Goal: Transaction & Acquisition: Subscribe to service/newsletter

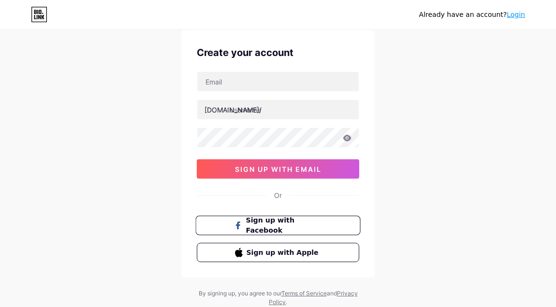
scroll to position [62, 0]
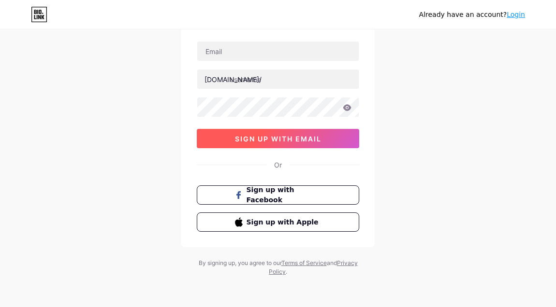
click at [279, 136] on span "sign up with email" at bounding box center [278, 139] width 87 height 8
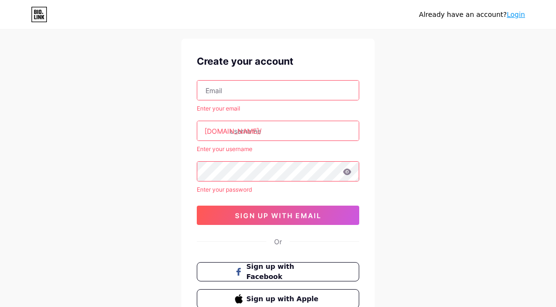
scroll to position [0, 0]
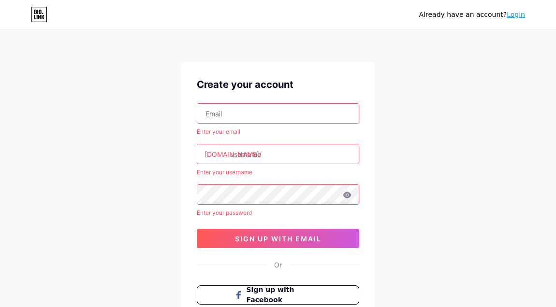
click at [255, 112] on input "text" at bounding box center [277, 113] width 161 height 19
paste input "[EMAIL_ADDRESS][DOMAIN_NAME]"
type input "[EMAIL_ADDRESS][DOMAIN_NAME]"
click at [263, 155] on input "text" at bounding box center [277, 154] width 161 height 19
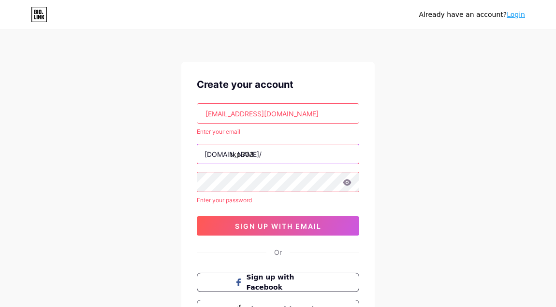
type input "tkp303"
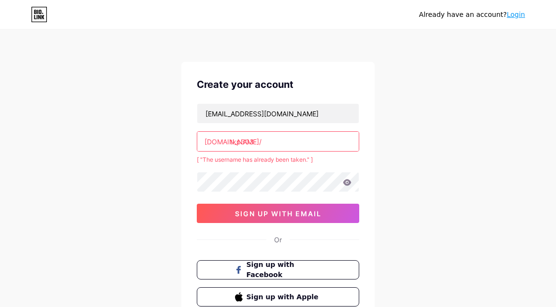
click at [296, 144] on input "tkp303" at bounding box center [277, 141] width 161 height 19
click at [282, 142] on input "tkp303" at bounding box center [277, 141] width 161 height 19
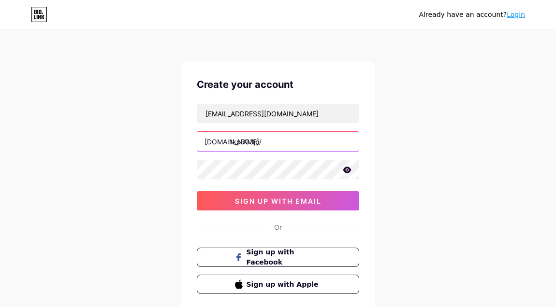
type input "tkp303jp"
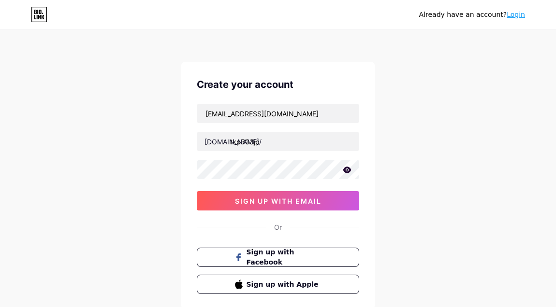
click at [413, 134] on div "Already have an account? Login Create your account [EMAIL_ADDRESS][DOMAIN_NAME]…" at bounding box center [278, 185] width 556 height 370
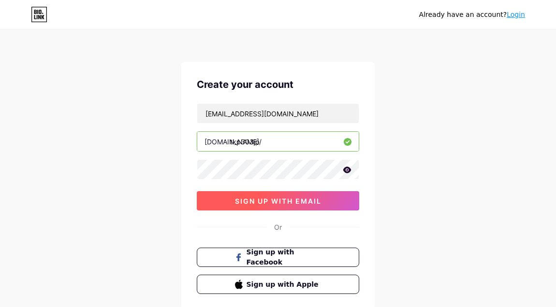
click at [293, 197] on span "sign up with email" at bounding box center [278, 201] width 87 height 8
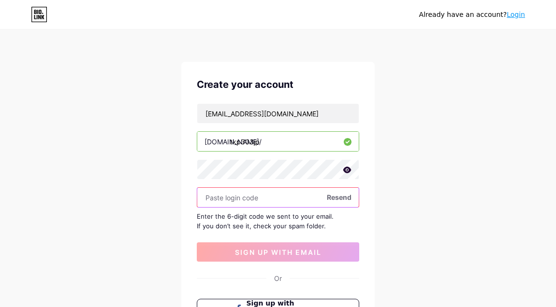
paste input "981935"
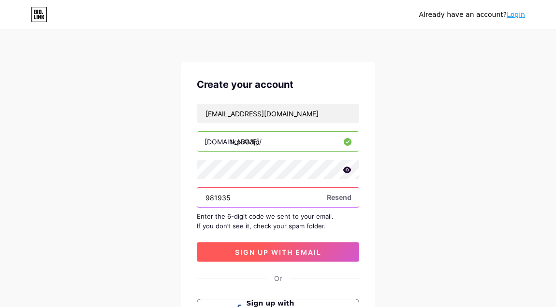
type input "981935"
click at [276, 252] on span "sign up with email" at bounding box center [278, 252] width 87 height 8
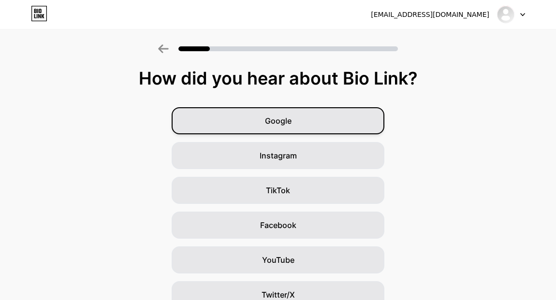
click at [312, 125] on div "Google" at bounding box center [278, 120] width 213 height 27
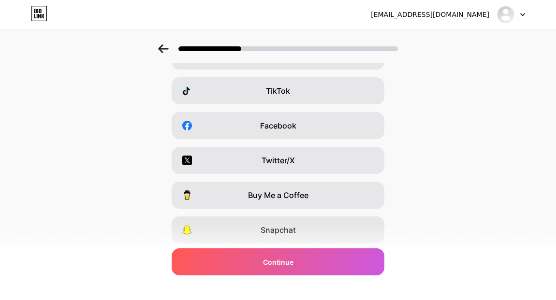
scroll to position [165, 0]
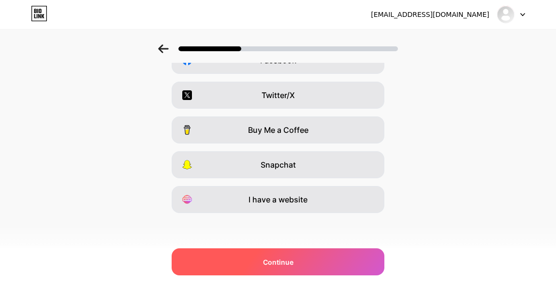
click at [264, 260] on div "Continue" at bounding box center [278, 261] width 213 height 27
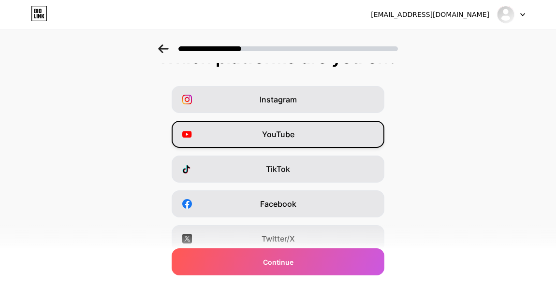
scroll to position [113, 0]
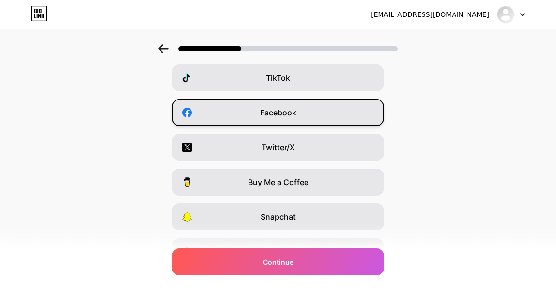
click at [283, 116] on span "Facebook" at bounding box center [278, 113] width 36 height 12
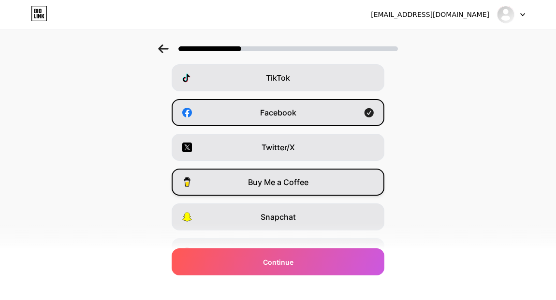
scroll to position [0, 0]
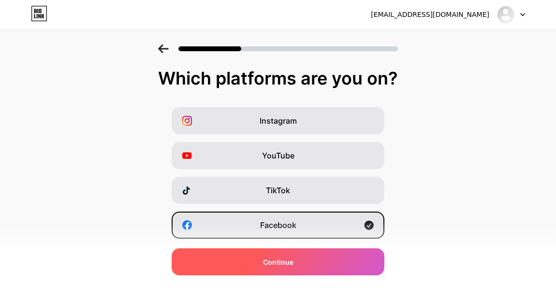
click at [295, 254] on div "Continue" at bounding box center [278, 261] width 213 height 27
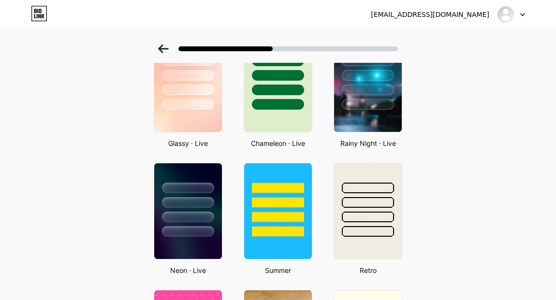
scroll to position [338, 0]
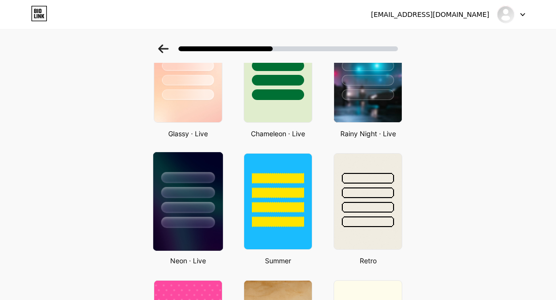
click at [215, 221] on div at bounding box center [188, 222] width 54 height 11
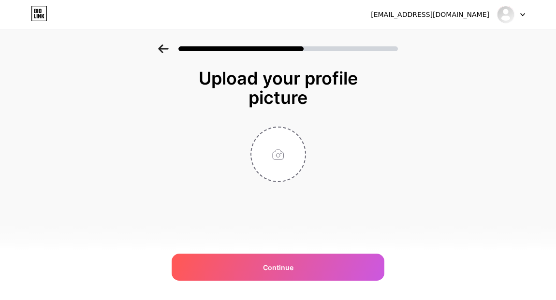
scroll to position [0, 0]
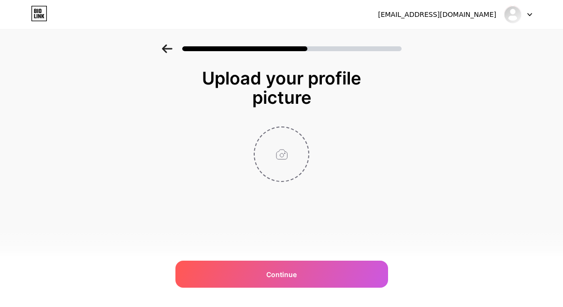
click at [275, 156] on input "file" at bounding box center [282, 155] width 54 height 54
type input "C:\fakepath\035ea11b7ad1150db385037483bd0d7c-removebg-preview.png"
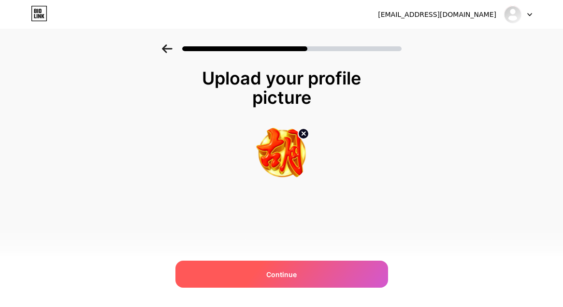
click at [312, 272] on div "Continue" at bounding box center [281, 274] width 213 height 27
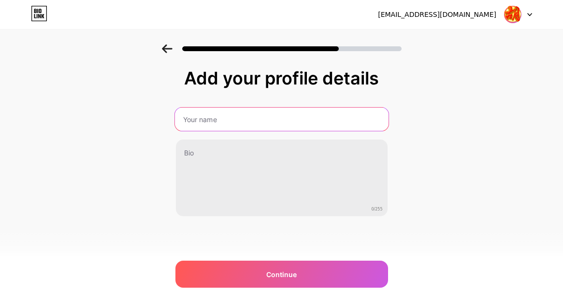
click at [254, 120] on input "text" at bounding box center [282, 119] width 214 height 23
type input "TKP303 LOGIN"
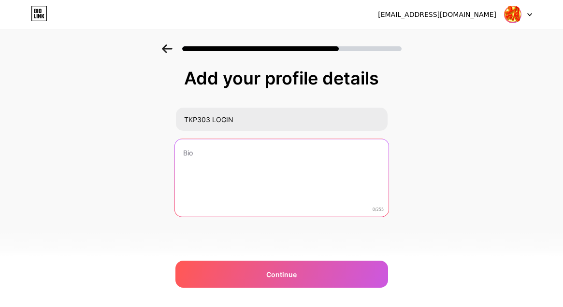
click at [252, 170] on textarea at bounding box center [282, 178] width 214 height 79
type textarea "d"
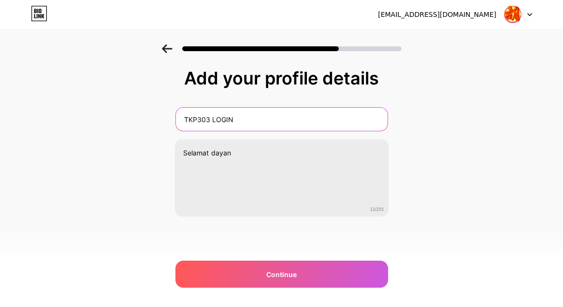
drag, startPoint x: 262, startPoint y: 116, endPoint x: -68, endPoint y: 108, distance: 329.8
click at [0, 108] on html "[EMAIL_ADDRESS][DOMAIN_NAME] Logout Link Copied Add your profile details TKP303…" at bounding box center [281, 153] width 563 height 307
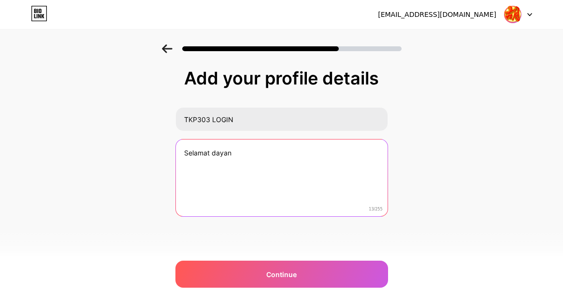
click at [228, 157] on textarea "Selamat dayan" at bounding box center [282, 179] width 212 height 78
click at [255, 152] on textarea "Selamat dayan" at bounding box center [282, 178] width 214 height 79
drag, startPoint x: 251, startPoint y: 159, endPoint x: 122, endPoint y: 139, distance: 131.1
click at [122, 139] on div "Add your profile details TKP303 LOGIN Selamat 8/255 Continue Error" at bounding box center [281, 154] width 563 height 221
paste textarea "TKP303 Login adalah sebuah sistem otentikasi yang dirancang untuk memastikan ke…"
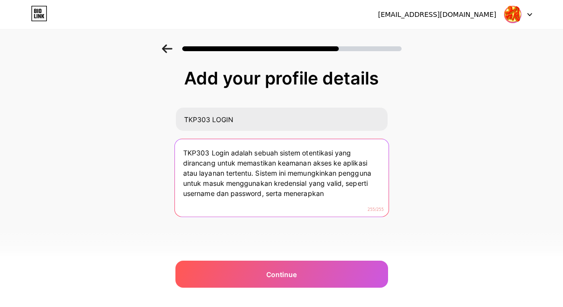
click at [346, 192] on textarea "TKP303 Login adalah sebuah sistem otentikasi yang dirancang untuk memastikan ke…" at bounding box center [282, 178] width 214 height 79
type textarea "TKP303 Login adalah sebuah sistem otentikasi yang dirancang untuk memastikan ke…"
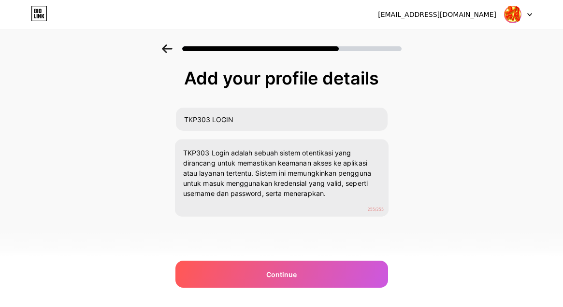
click at [446, 199] on div "Add your profile details TKP303 LOGIN TKP303 Login adalah sebuah sistem otentik…" at bounding box center [281, 154] width 563 height 221
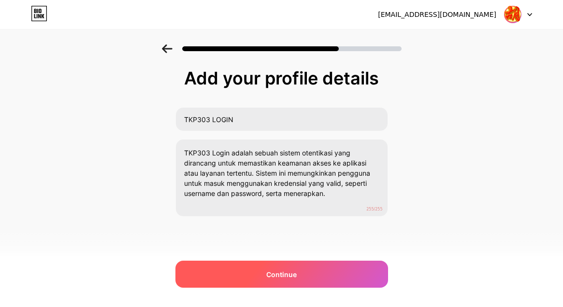
click at [300, 275] on div "Continue" at bounding box center [281, 274] width 213 height 27
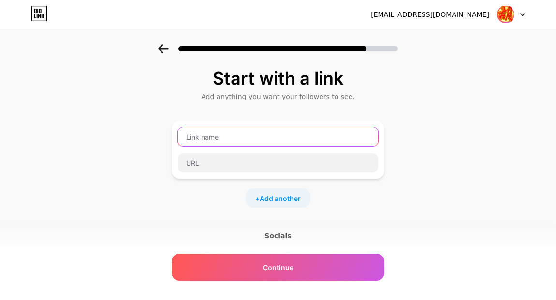
click at [287, 141] on input "text" at bounding box center [278, 136] width 200 height 19
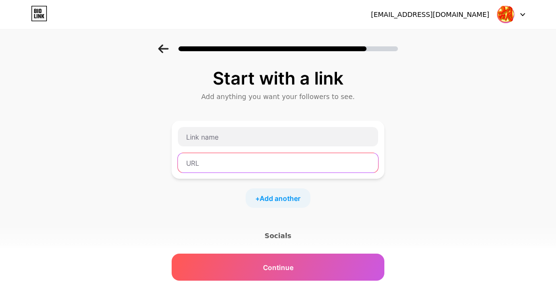
click at [256, 166] on input "text" at bounding box center [278, 162] width 200 height 19
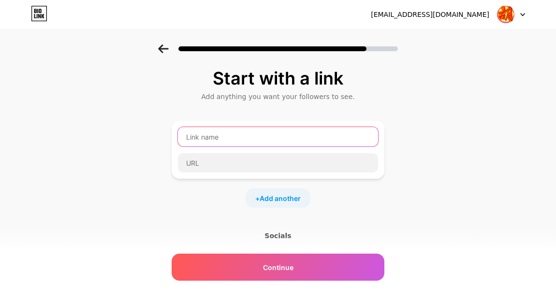
click at [265, 139] on input "text" at bounding box center [278, 136] width 200 height 19
type input "BANTU DAFTARKAN"
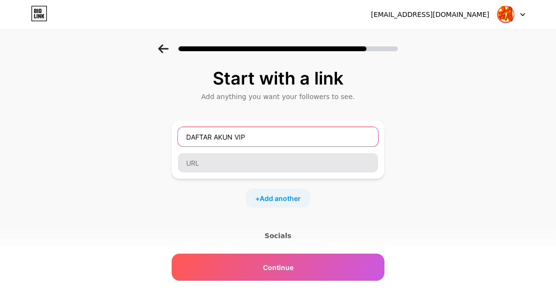
type input "DAFTAR AKUN VIP"
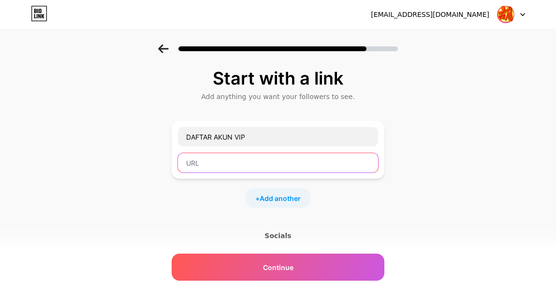
click at [212, 162] on input "text" at bounding box center [278, 162] width 200 height 19
paste input "[URL][DOMAIN_NAME]"
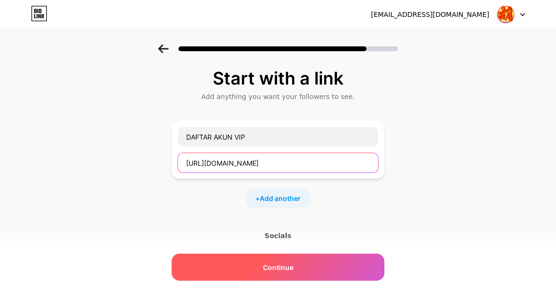
type input "[URL][DOMAIN_NAME]"
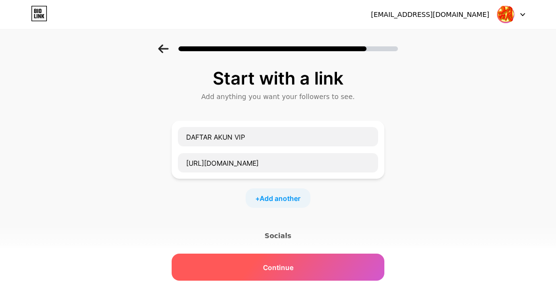
click at [299, 263] on div "Continue" at bounding box center [278, 267] width 213 height 27
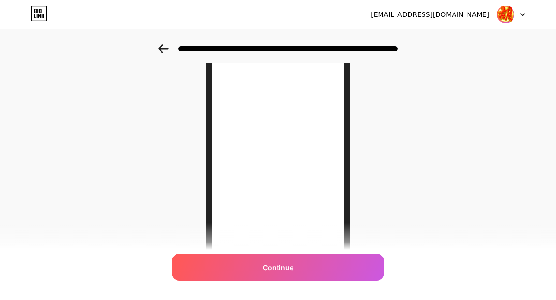
scroll to position [186, 0]
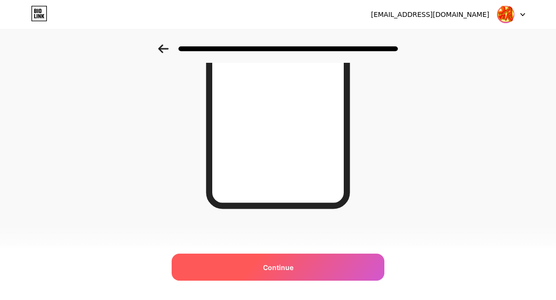
click at [287, 262] on span "Continue" at bounding box center [278, 267] width 30 height 10
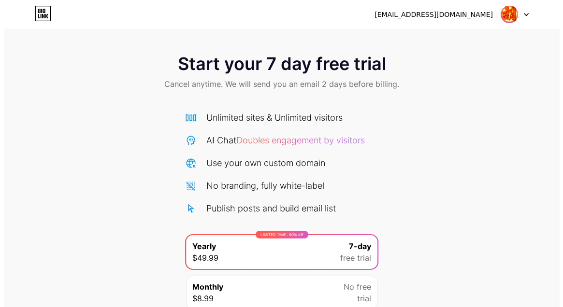
scroll to position [82, 0]
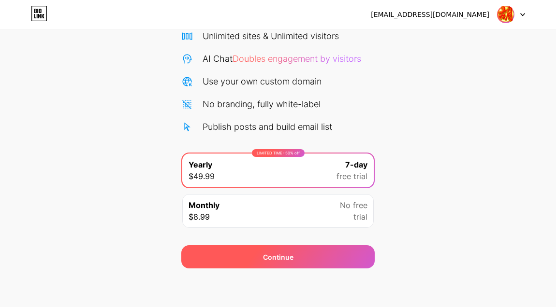
drag, startPoint x: 308, startPoint y: 262, endPoint x: 318, endPoint y: 249, distance: 16.2
click at [308, 262] on div "Continue" at bounding box center [277, 257] width 193 height 23
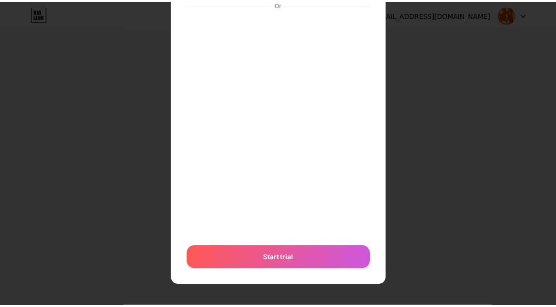
scroll to position [0, 0]
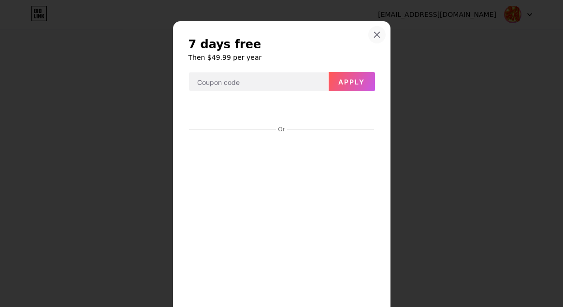
click at [373, 38] on icon at bounding box center [377, 35] width 8 height 8
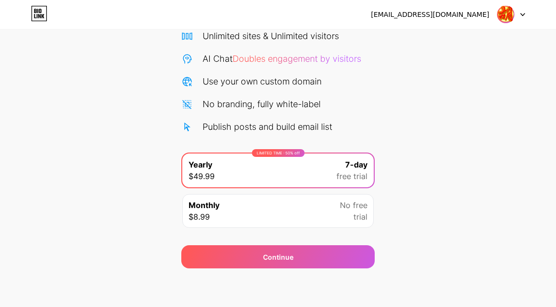
drag, startPoint x: 310, startPoint y: 214, endPoint x: 305, endPoint y: 240, distance: 26.5
click at [310, 214] on div "Monthly $8.99 No free trial" at bounding box center [277, 211] width 191 height 34
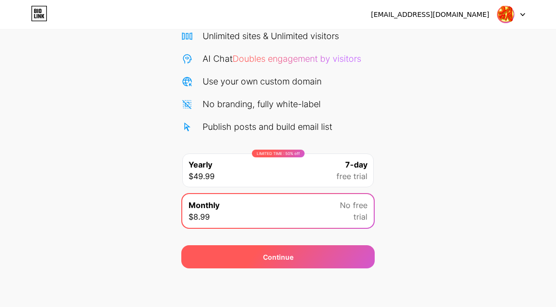
click at [292, 267] on div "Continue" at bounding box center [277, 257] width 193 height 23
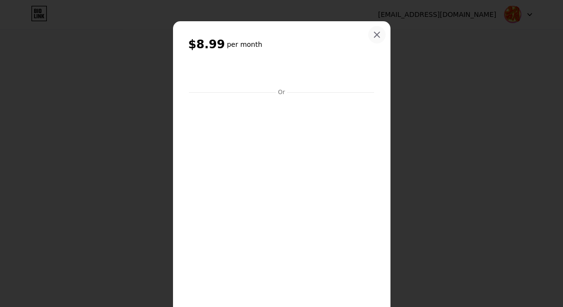
click at [375, 33] on icon at bounding box center [376, 34] width 5 height 5
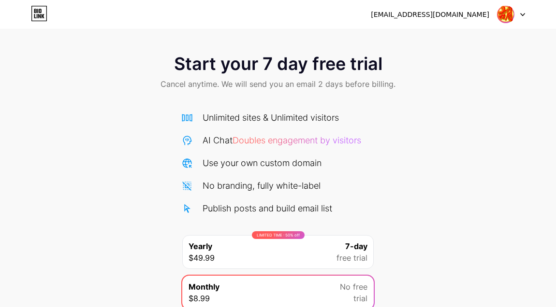
click at [505, 19] on img at bounding box center [505, 14] width 18 height 18
drag, startPoint x: 287, startPoint y: 30, endPoint x: 304, endPoint y: 35, distance: 17.5
click at [287, 30] on div "Start your 7 day free trial Cancel anytime. We will send you an email 2 days be…" at bounding box center [278, 175] width 556 height 350
click at [37, 10] on icon at bounding box center [39, 13] width 16 height 15
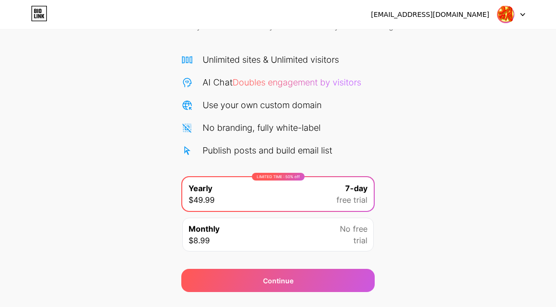
scroll to position [82, 0]
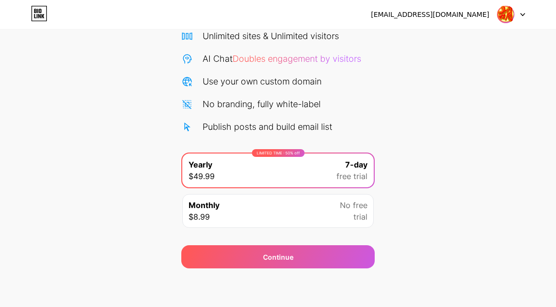
click at [309, 209] on div "Monthly $8.99 No free trial" at bounding box center [277, 211] width 191 height 34
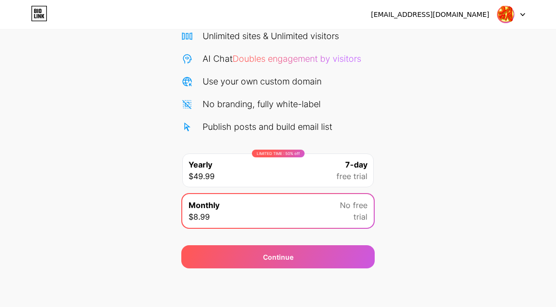
click at [310, 170] on div "LIMITED TIME : 50% off Yearly $49.99 7-day free trial" at bounding box center [277, 171] width 191 height 34
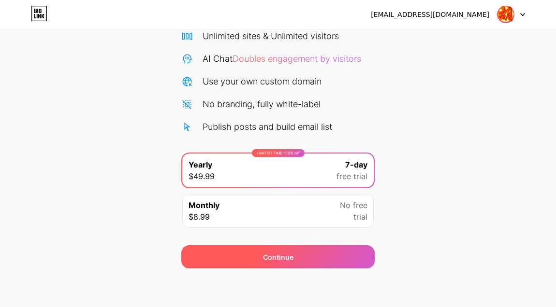
click at [295, 255] on div "Continue" at bounding box center [277, 257] width 193 height 23
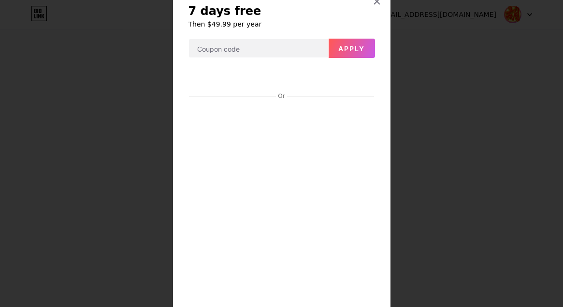
scroll to position [12, 0]
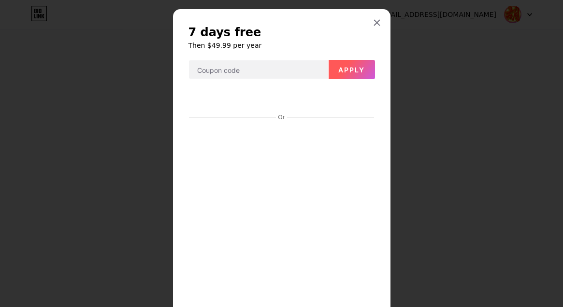
click at [355, 72] on span "Apply" at bounding box center [351, 70] width 27 height 8
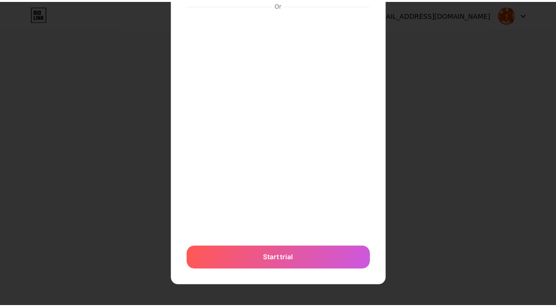
scroll to position [0, 0]
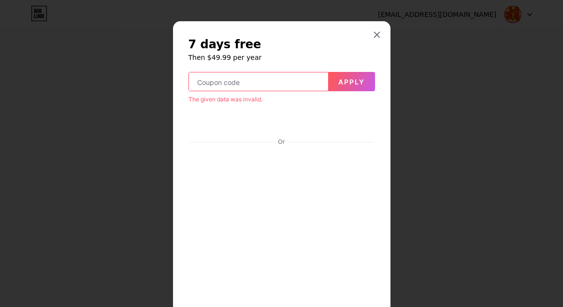
drag, startPoint x: 372, startPoint y: 30, endPoint x: 379, endPoint y: 45, distance: 16.6
click at [372, 30] on div at bounding box center [376, 34] width 17 height 17
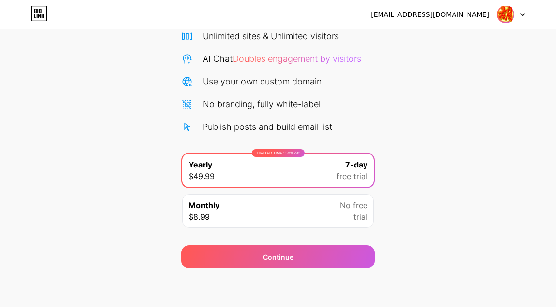
click at [390, 103] on div "Start your 7 day free trial Cancel anytime. We will send you an email 2 days be…" at bounding box center [278, 116] width 556 height 306
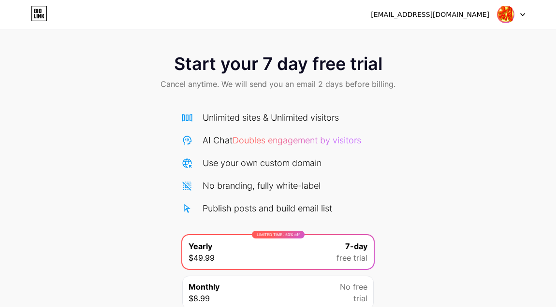
click at [511, 12] on img at bounding box center [505, 14] width 18 height 18
click at [516, 9] on div at bounding box center [511, 14] width 28 height 17
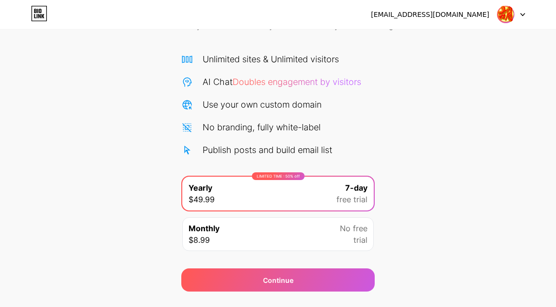
scroll to position [82, 0]
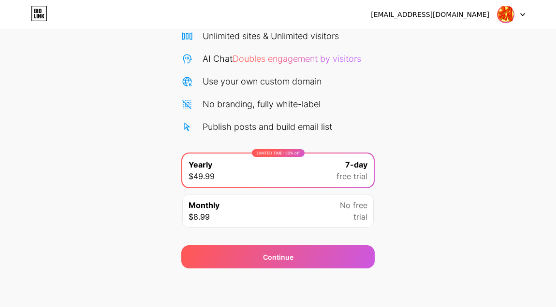
drag, startPoint x: 348, startPoint y: 218, endPoint x: 359, endPoint y: 218, distance: 10.6
click at [349, 218] on div "No free trial" at bounding box center [354, 211] width 28 height 23
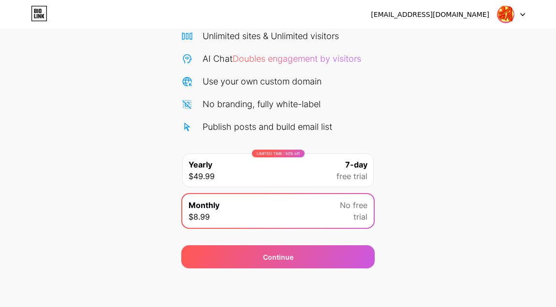
scroll to position [0, 0]
